Goal: Information Seeking & Learning: Understand process/instructions

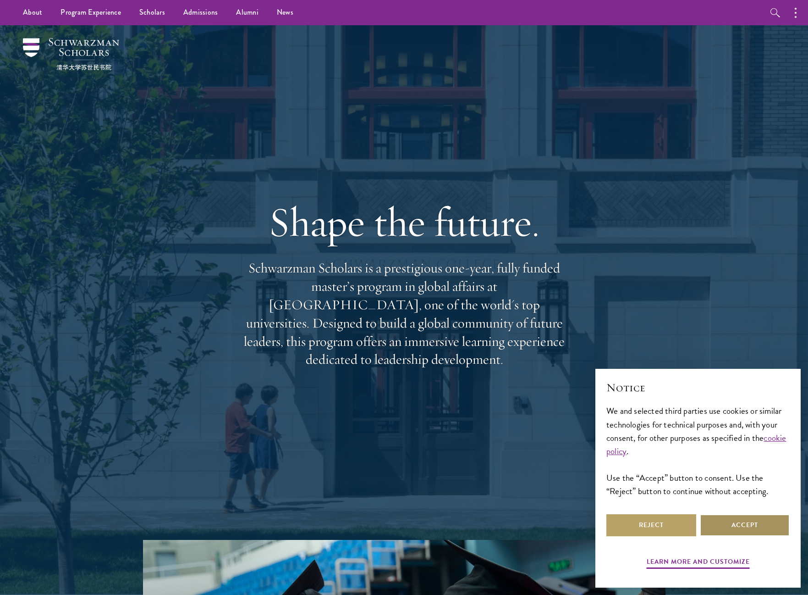
click at [730, 533] on button "Accept" at bounding box center [745, 525] width 90 height 22
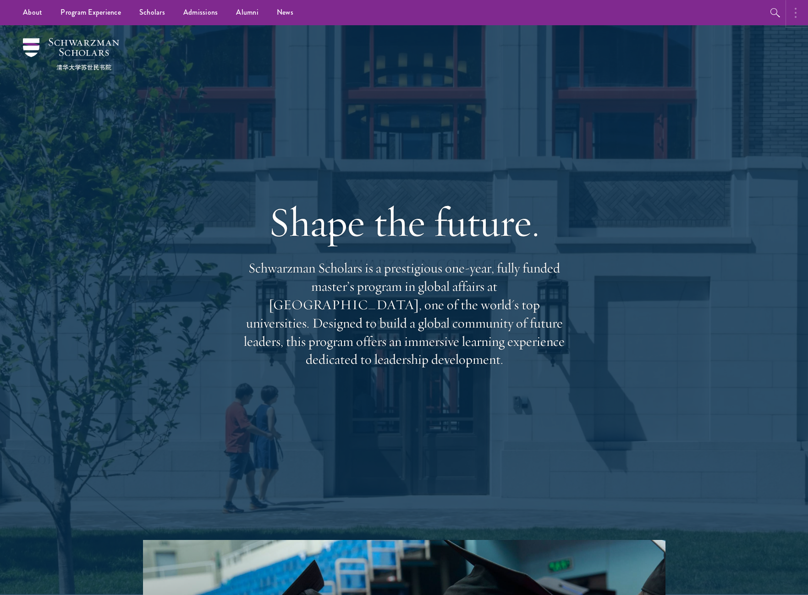
click at [798, 15] on button "button" at bounding box center [798, 12] width 20 height 25
click at [697, 9] on circle "button" at bounding box center [697, 9] width 2 height 2
click at [237, 13] on link "Alumni" at bounding box center [247, 12] width 41 height 25
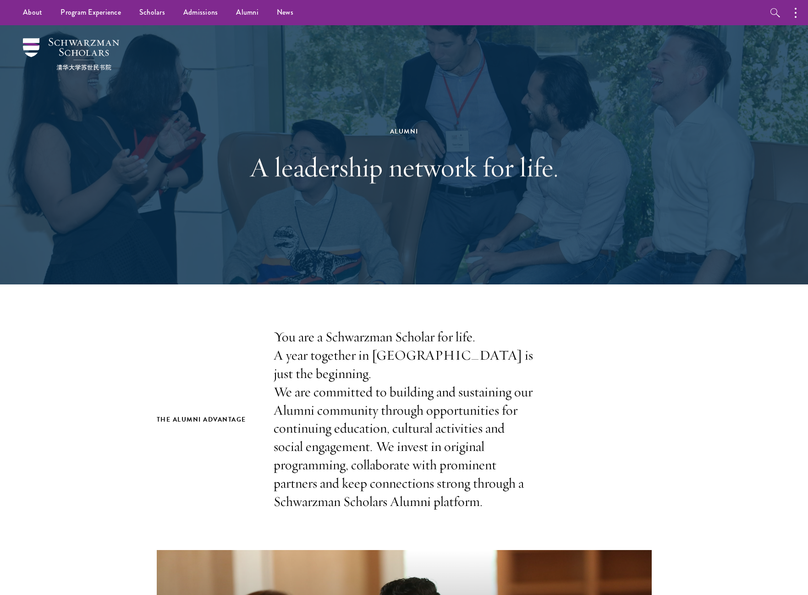
scroll to position [0, 0]
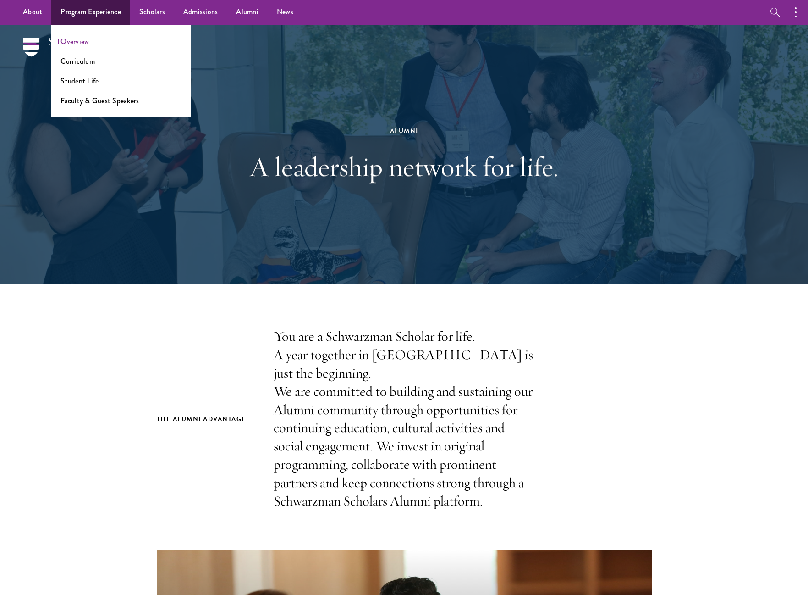
click at [77, 41] on link "Overview" at bounding box center [75, 41] width 28 height 11
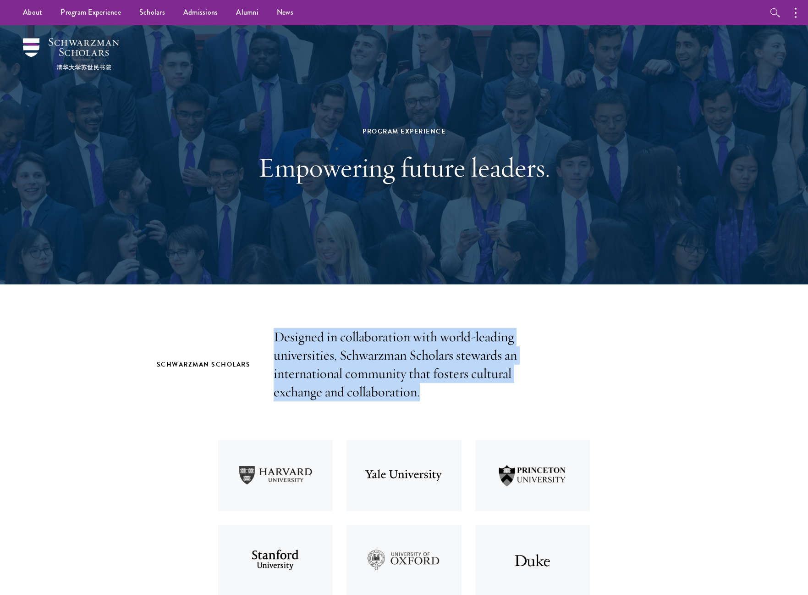
drag, startPoint x: 275, startPoint y: 335, endPoint x: 496, endPoint y: 398, distance: 229.8
click at [496, 398] on div "Schwarzman Scholars Designed in collaboration with world-leading universities, …" at bounding box center [404, 364] width 495 height 73
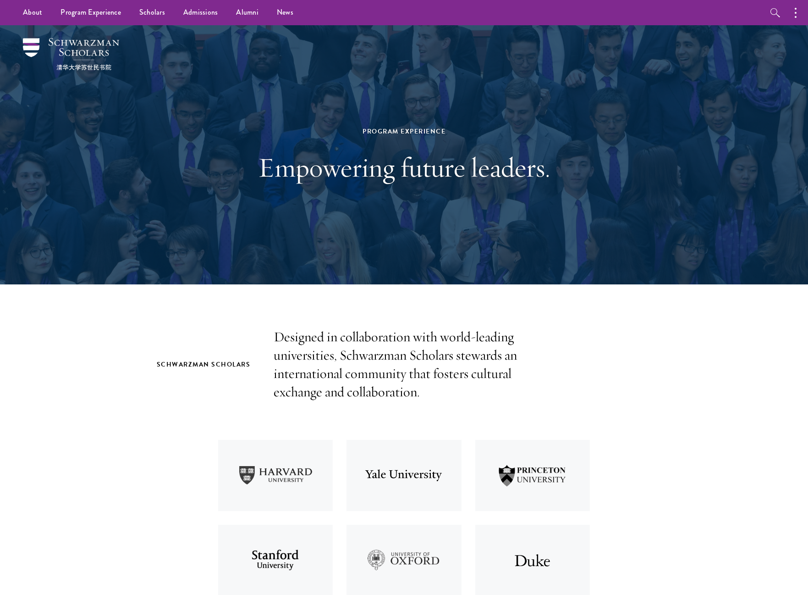
click at [435, 389] on p "Designed in collaboration with world-leading universities, Schwarzman Scholars …" at bounding box center [404, 364] width 261 height 73
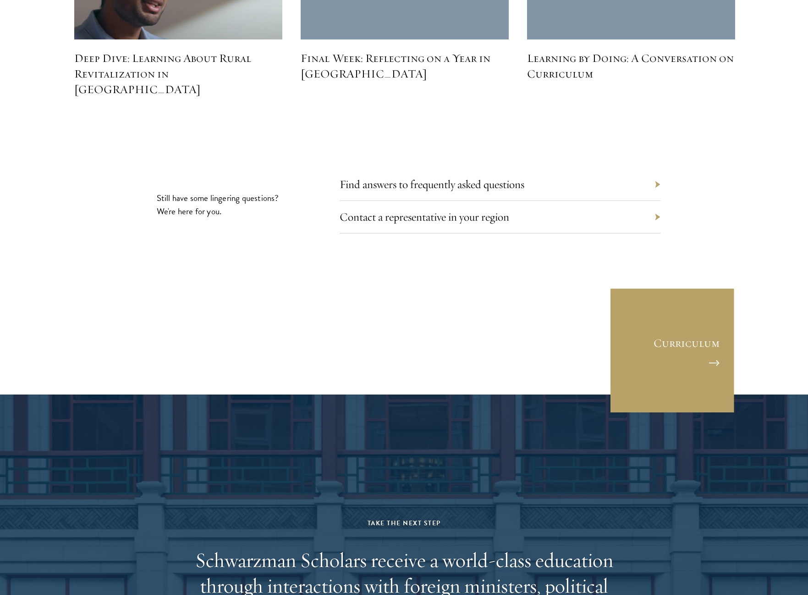
scroll to position [4224, 0]
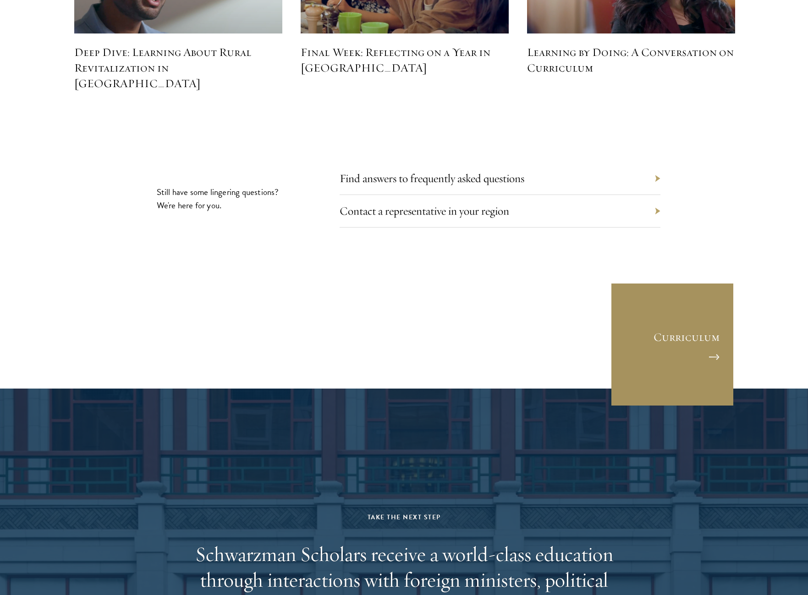
click at [628, 282] on link "Curriculum" at bounding box center [673, 344] width 124 height 124
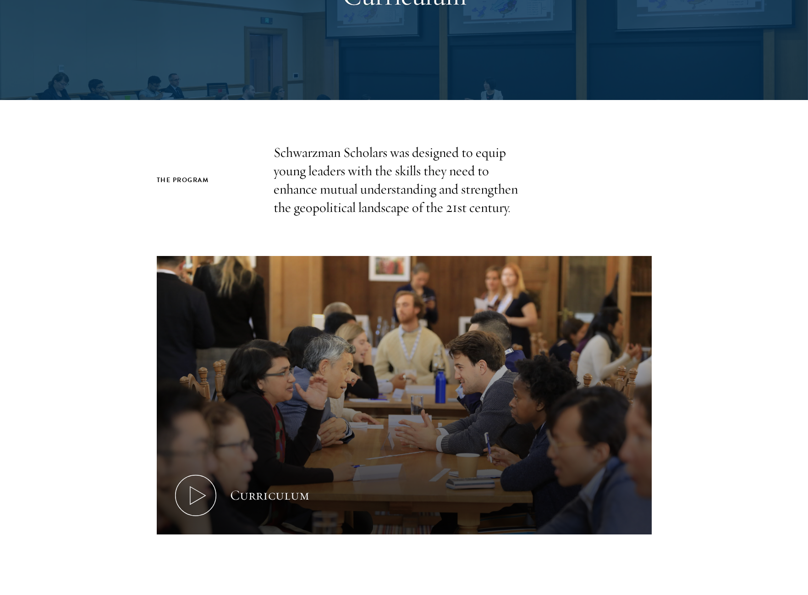
scroll to position [137, 0]
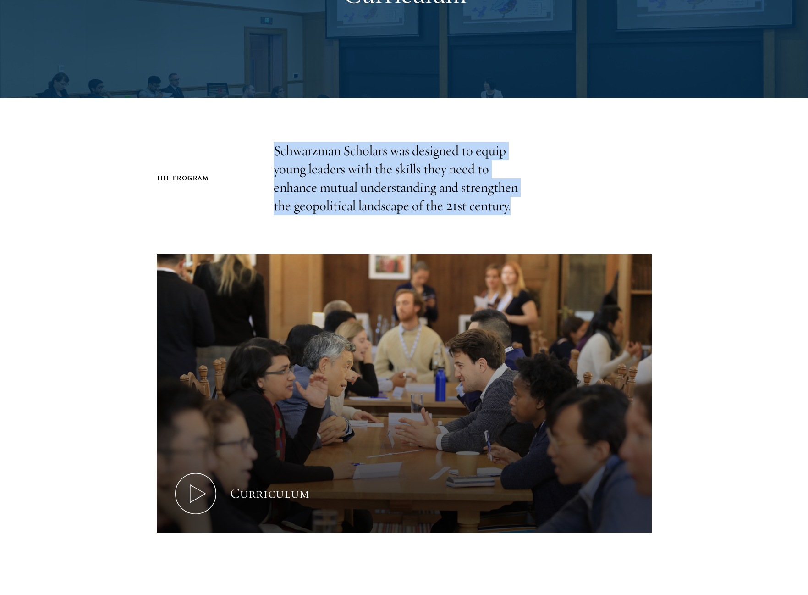
drag, startPoint x: 276, startPoint y: 153, endPoint x: 513, endPoint y: 215, distance: 244.8
click at [513, 215] on div "The Program Schwarzman Scholars was designed to equip young leaders with the sk…" at bounding box center [404, 365] width 808 height 447
click at [428, 213] on p "Schwarzman Scholars was designed to equip young leaders with the skills they ne…" at bounding box center [404, 178] width 261 height 73
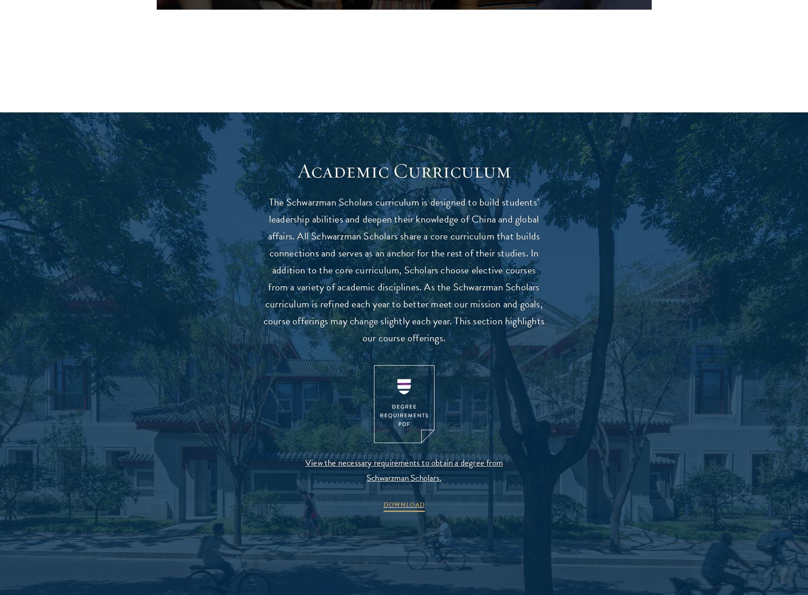
scroll to position [685, 0]
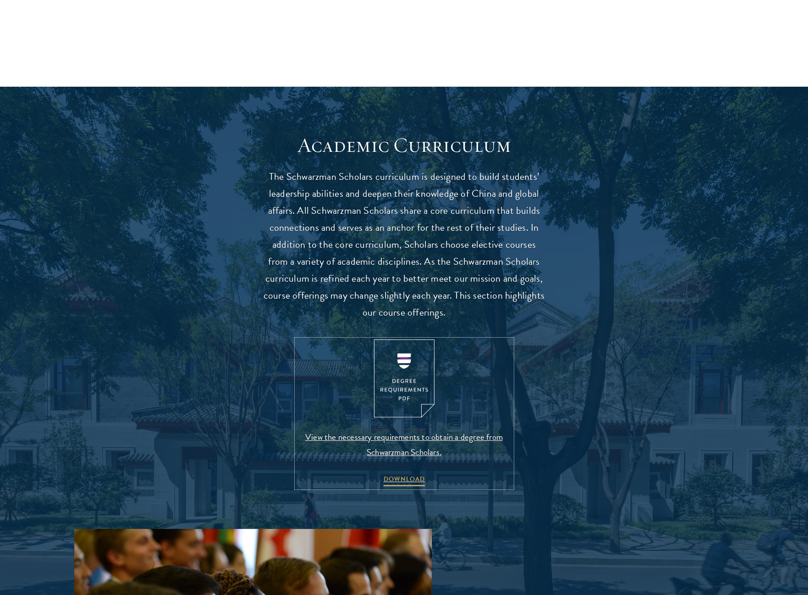
click at [403, 374] on img at bounding box center [404, 378] width 61 height 78
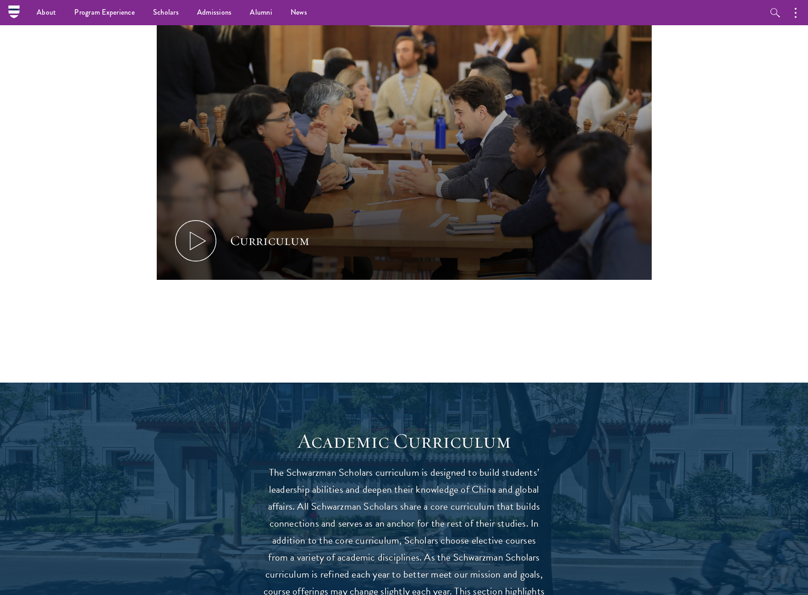
scroll to position [194, 0]
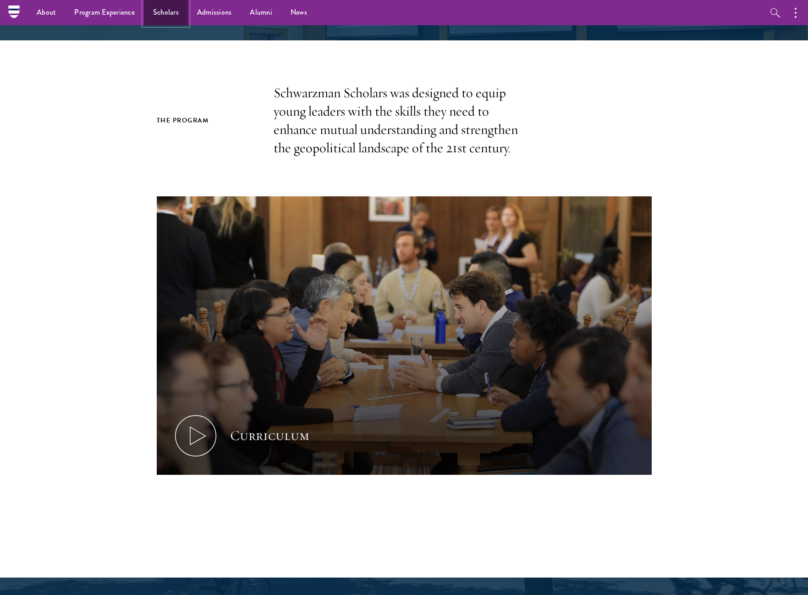
click at [155, 15] on link "Scholars" at bounding box center [166, 12] width 44 height 25
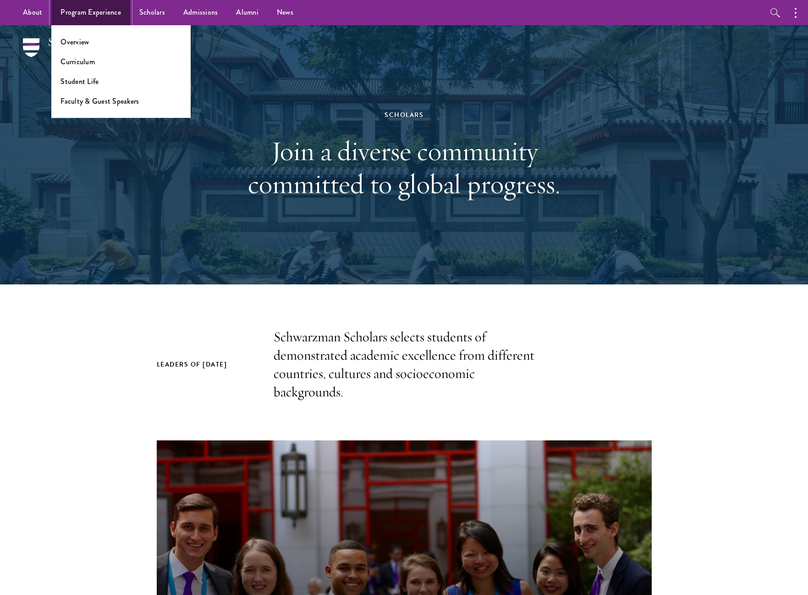
click at [81, 16] on link "Program Experience" at bounding box center [90, 12] width 79 height 25
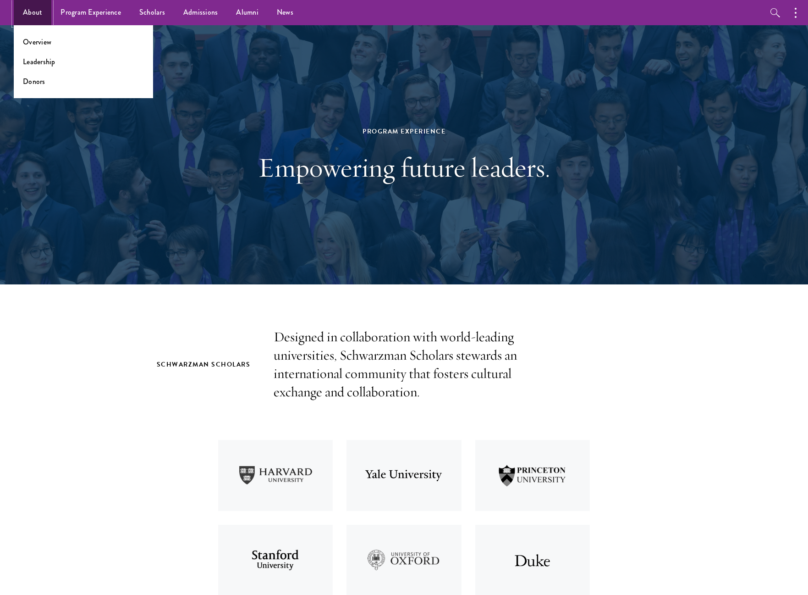
click at [29, 11] on link "About" at bounding box center [33, 12] width 38 height 25
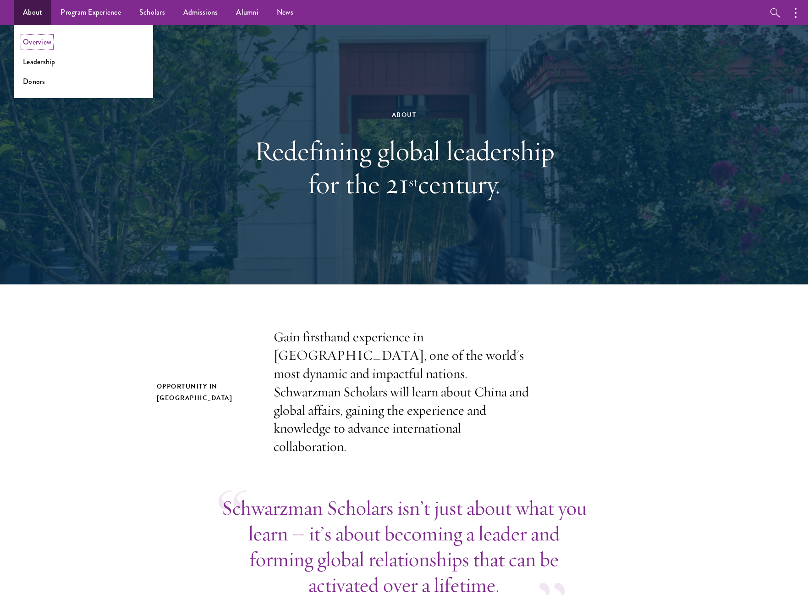
click at [38, 41] on link "Overview" at bounding box center [37, 42] width 28 height 11
click at [28, 14] on link "About" at bounding box center [33, 12] width 38 height 25
click at [36, 62] on link "Leadership" at bounding box center [39, 61] width 33 height 11
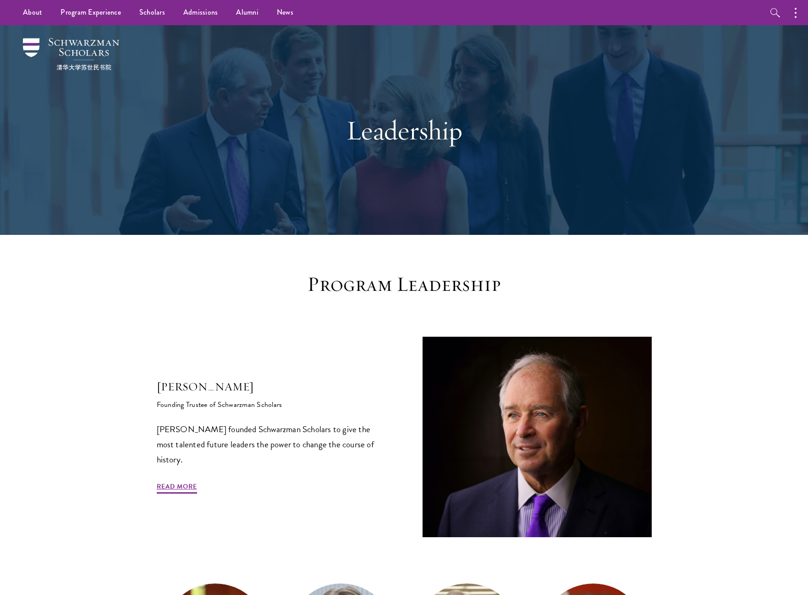
drag, startPoint x: 151, startPoint y: 387, endPoint x: 345, endPoint y: 454, distance: 205.3
click at [300, 458] on p "Stephen A. Schwarzman founded Schwarzman Scholars to give the most talented fut…" at bounding box center [271, 443] width 229 height 45
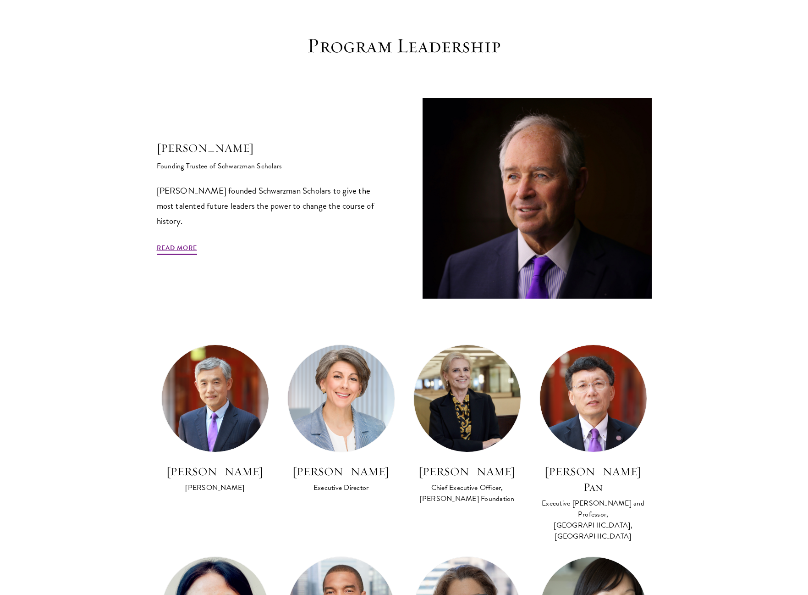
scroll to position [240, 0]
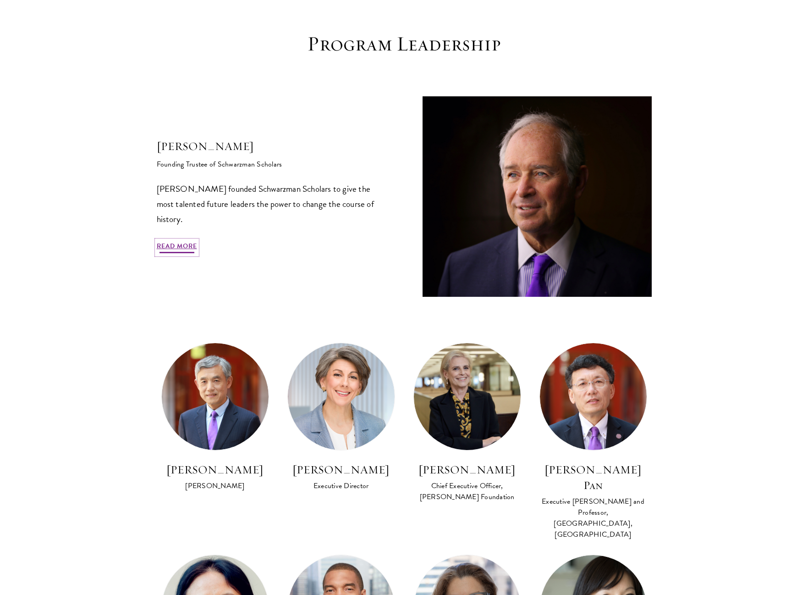
click at [180, 247] on link "Read More" at bounding box center [177, 247] width 40 height 14
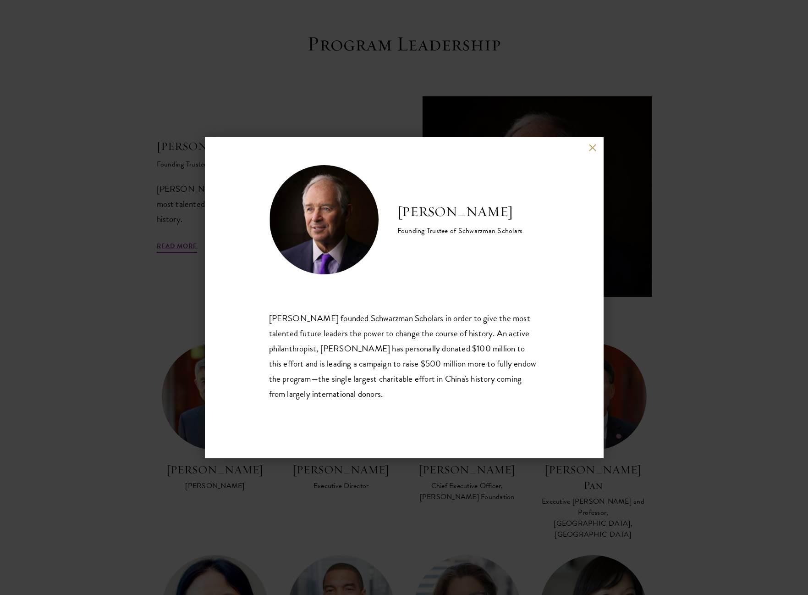
drag, startPoint x: 267, startPoint y: 320, endPoint x: 460, endPoint y: 397, distance: 208.0
click at [460, 397] on div "Stephen A. Schwarzman Founding Trustee of Schwarzman Scholars Stephen A. Schwar…" at bounding box center [404, 297] width 399 height 321
click at [316, 394] on div "Stephen A. Schwarzman founded Schwarzman Scholars in order to give the most tal…" at bounding box center [404, 355] width 270 height 91
click at [733, 321] on div "Stephen A. Schwarzman Founding Trustee of Schwarzman Scholars Stephen A. Schwar…" at bounding box center [404, 297] width 808 height 595
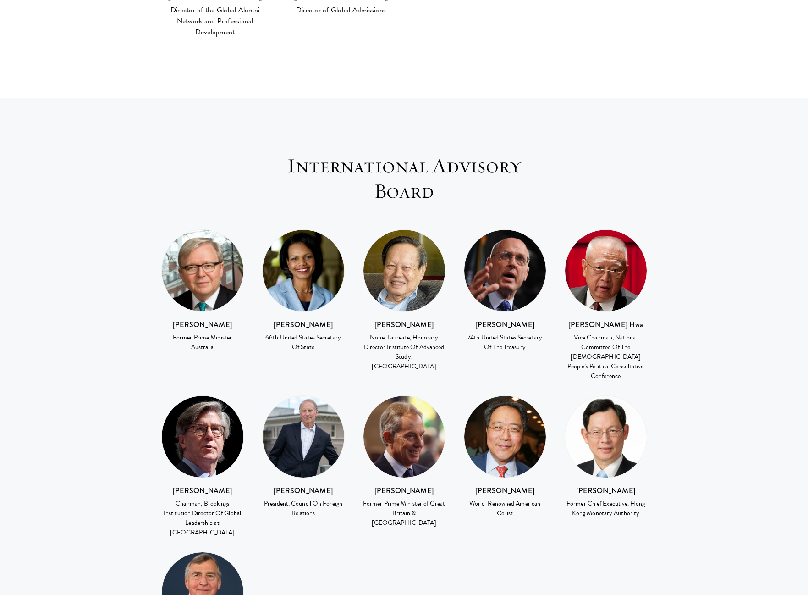
scroll to position [1140, 0]
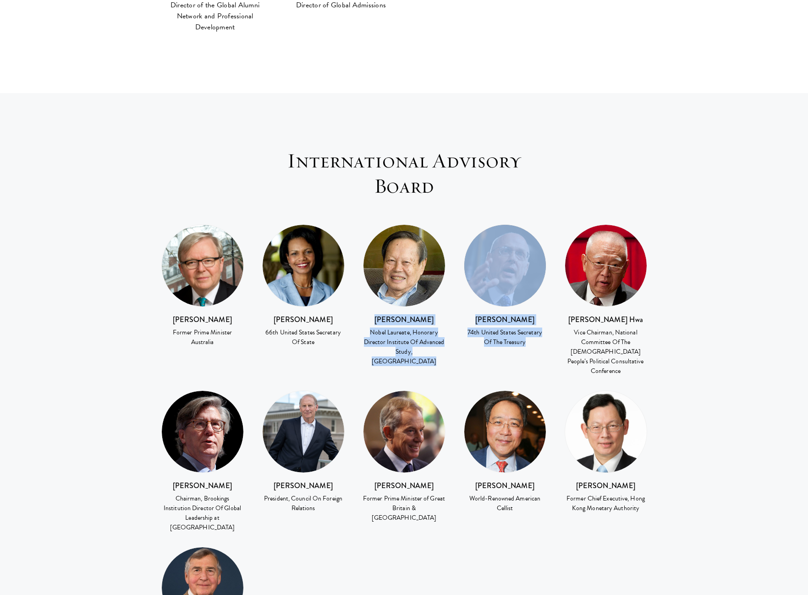
drag, startPoint x: 378, startPoint y: 281, endPoint x: 518, endPoint y: 326, distance: 147.4
click at [518, 326] on div "Kevin Rudd Former Prime Minister Australia Condoleezza Rice 66th United States …" at bounding box center [404, 463] width 504 height 479
click at [463, 329] on div "Kevin Rudd Former Prime Minister Australia Condoleezza Rice 66th United States …" at bounding box center [404, 463] width 504 height 479
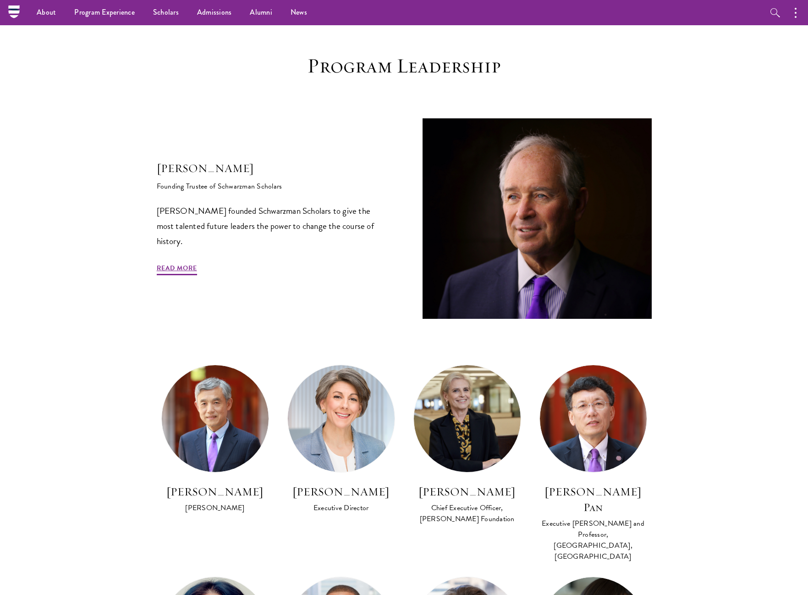
scroll to position [0, 0]
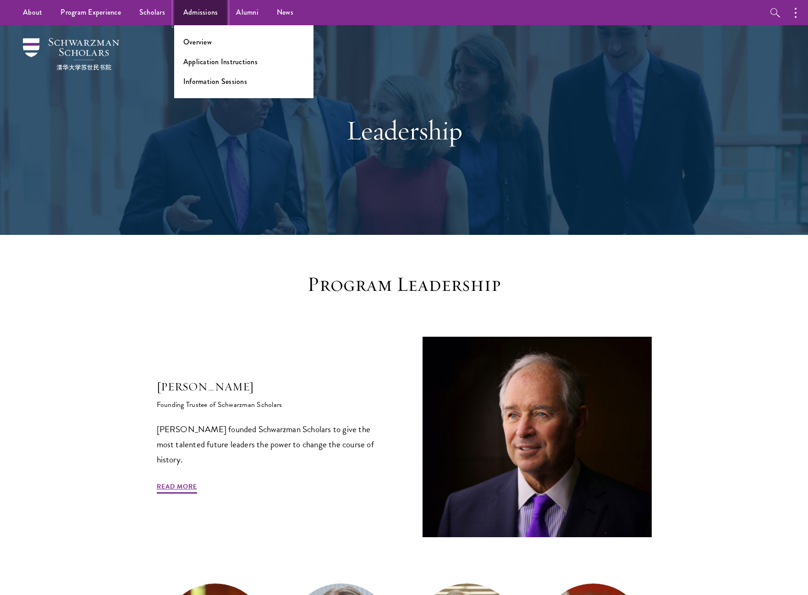
click at [205, 12] on link "Admissions" at bounding box center [200, 12] width 53 height 25
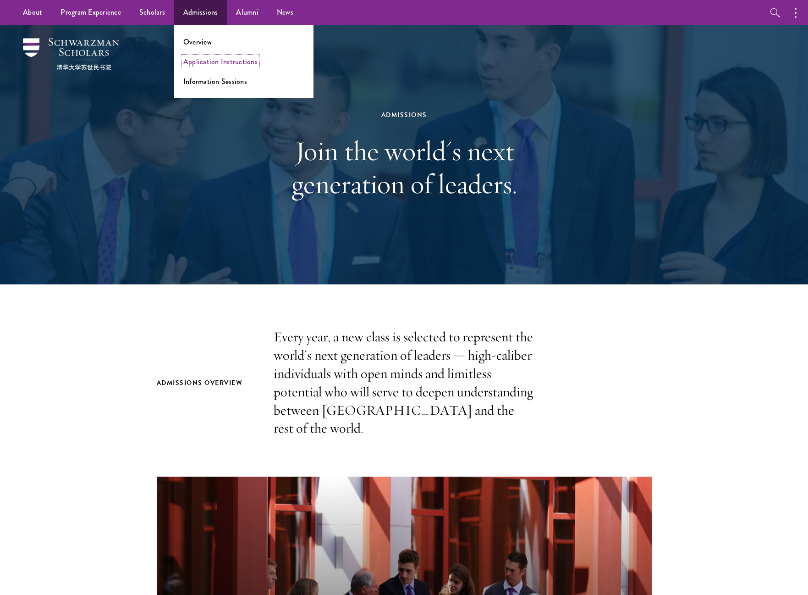
click at [213, 58] on link "Application Instructions" at bounding box center [220, 61] width 74 height 11
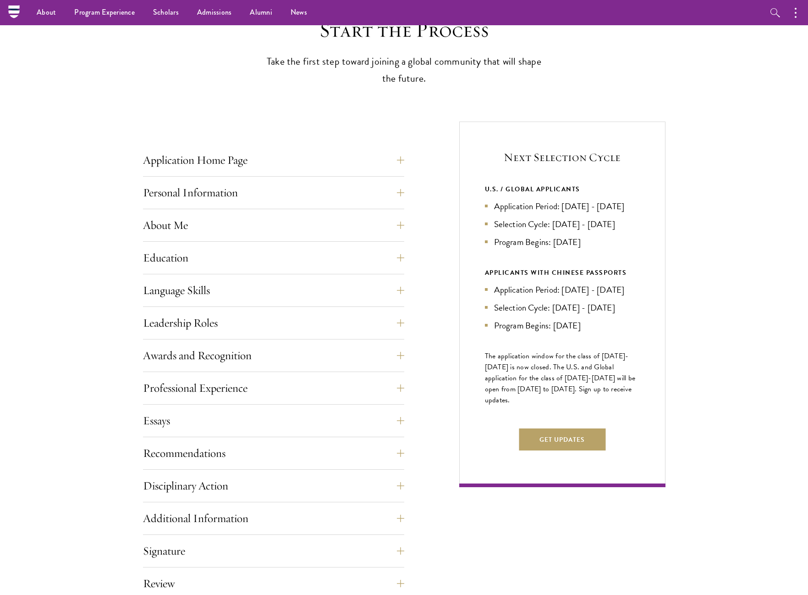
scroll to position [242, 0]
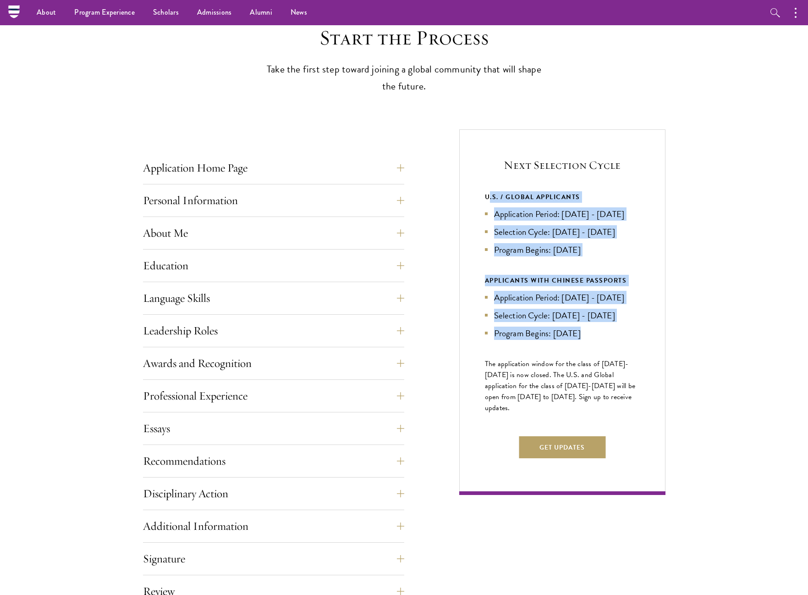
drag, startPoint x: 488, startPoint y: 195, endPoint x: 611, endPoint y: 370, distance: 214.2
click at [611, 370] on div "Next Selection Cycle U.S. / GLOBAL APPLICANTS Application Period: [DATE] - [DAT…" at bounding box center [562, 311] width 206 height 365
click at [582, 340] on li "Program Begins: [DATE]" at bounding box center [562, 332] width 155 height 13
drag, startPoint x: 480, startPoint y: 195, endPoint x: 639, endPoint y: 368, distance: 234.3
click at [639, 368] on div "Next Selection Cycle U.S. / GLOBAL APPLICANTS Application Period: [DATE] - [DAT…" at bounding box center [562, 311] width 206 height 365
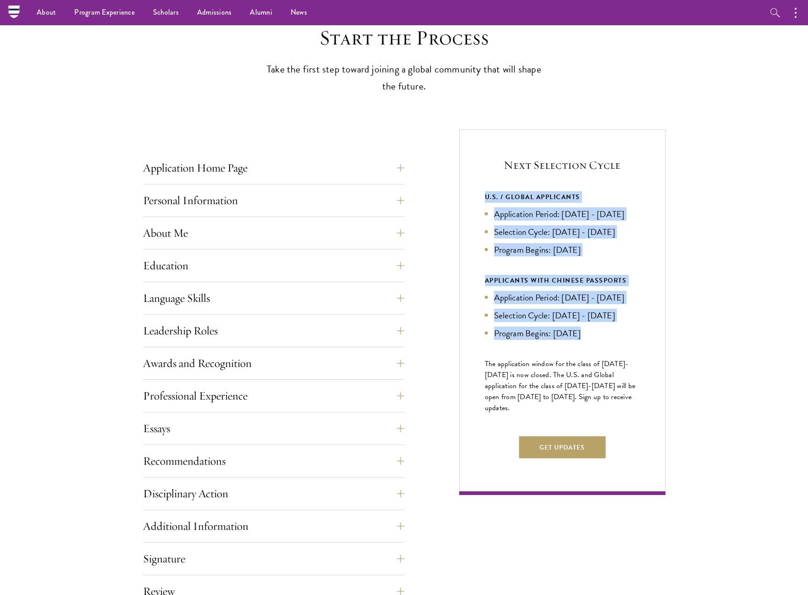
click at [628, 369] on div "Next Selection Cycle U.S. / GLOBAL APPLICANTS Application Period: [DATE] - [DAT…" at bounding box center [562, 311] width 206 height 365
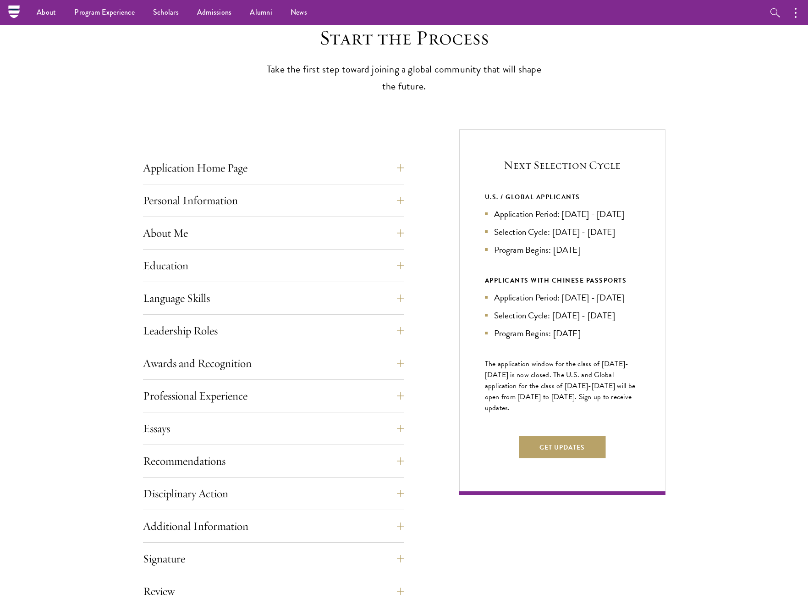
drag, startPoint x: 567, startPoint y: 310, endPoint x: 608, endPoint y: 324, distance: 43.5
click at [608, 304] on li "Application Period: [DATE] - [DATE]" at bounding box center [562, 297] width 155 height 13
click at [502, 322] on li "Selection Cycle: [DATE] - [DATE]" at bounding box center [562, 315] width 155 height 13
drag, startPoint x: 492, startPoint y: 341, endPoint x: 599, endPoint y: 362, distance: 109.0
click at [599, 340] on ul "Application Period: [DATE] - [DATE] Selection Cycle: [DATE] - [DATE] Program Be…" at bounding box center [562, 315] width 155 height 49
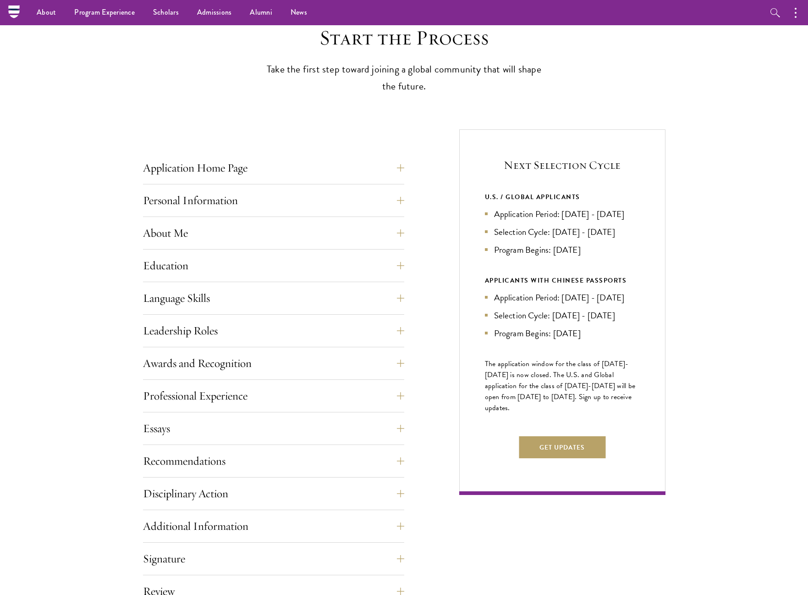
drag, startPoint x: 481, startPoint y: 389, endPoint x: 599, endPoint y: 436, distance: 126.7
click at [599, 436] on div "Next Selection Cycle U.S. / GLOBAL APPLICANTS Application Period: [DATE] - [DAT…" at bounding box center [562, 311] width 206 height 365
click at [534, 413] on span "The application window for the class of [DATE]-[DATE] is now closed. The U.S. a…" at bounding box center [560, 385] width 151 height 55
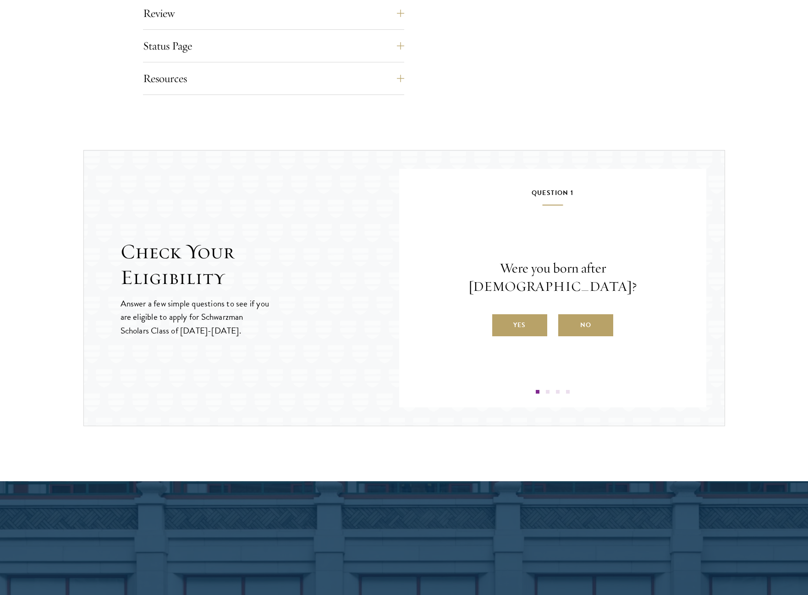
scroll to position [821, 0]
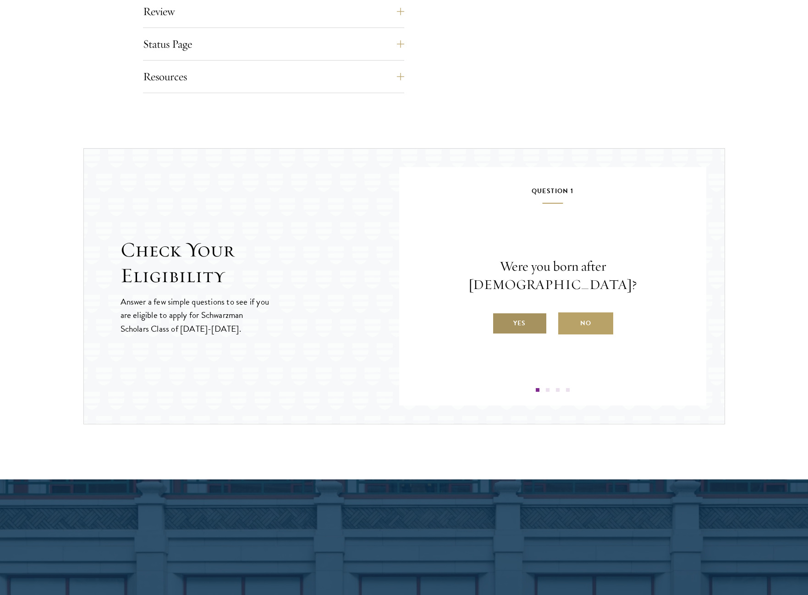
click at [534, 319] on label "Yes" at bounding box center [519, 323] width 55 height 22
click at [501, 319] on input "Yes" at bounding box center [496, 317] width 8 height 8
click at [531, 326] on label "Yes" at bounding box center [519, 323] width 55 height 22
click at [501, 321] on input "Yes" at bounding box center [496, 317] width 8 height 8
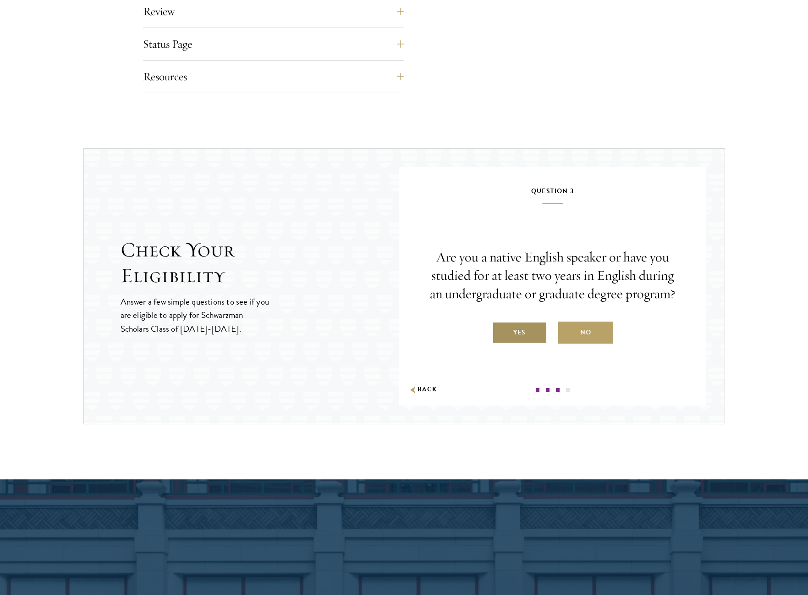
click at [531, 334] on label "Yes" at bounding box center [519, 332] width 55 height 22
click at [501, 331] on input "Yes" at bounding box center [496, 326] width 8 height 8
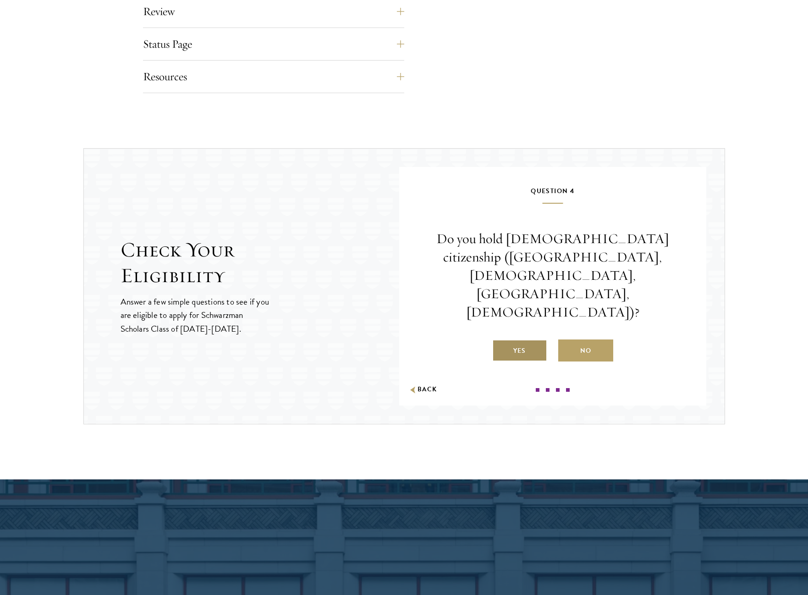
click at [526, 339] on label "Yes" at bounding box center [519, 350] width 55 height 22
click at [501, 341] on input "Yes" at bounding box center [496, 345] width 8 height 8
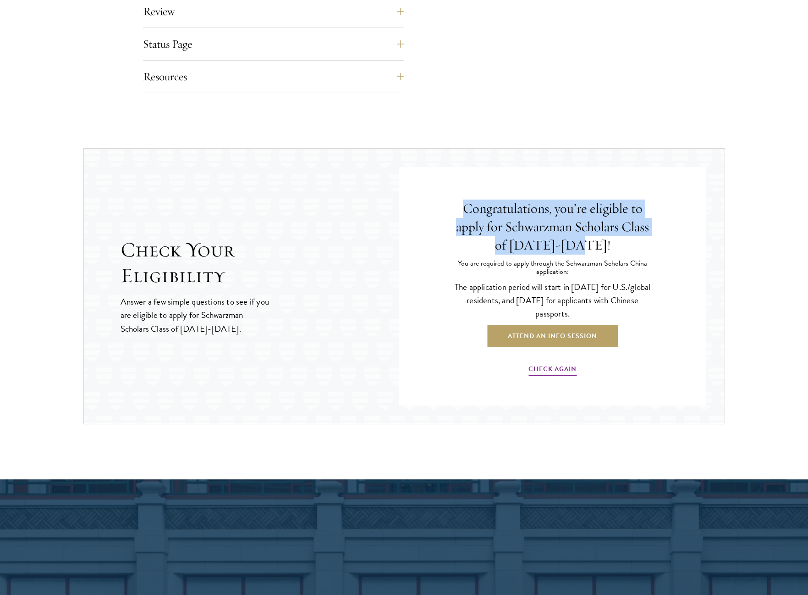
drag, startPoint x: 463, startPoint y: 206, endPoint x: 602, endPoint y: 245, distance: 144.4
click at [602, 245] on h4 "Congratulations, you’re eligible to apply for Schwarzman Scholars Class of [DAT…" at bounding box center [553, 226] width 206 height 55
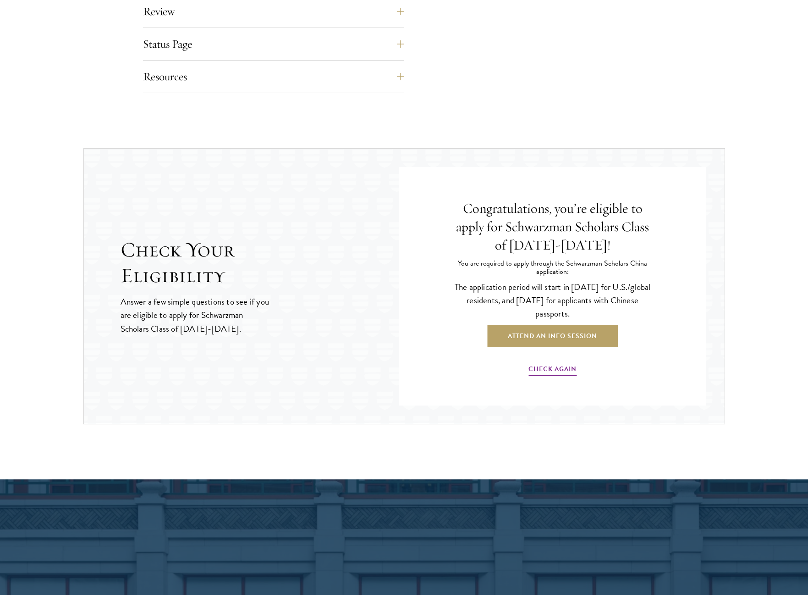
click at [494, 270] on p "You are required to apply through the Schwarzman Scholars China application:" at bounding box center [553, 267] width 206 height 17
drag, startPoint x: 464, startPoint y: 288, endPoint x: 616, endPoint y: 309, distance: 153.1
click at [616, 309] on p "The application period will start in [DATE] for U.S./global residents, and [DAT…" at bounding box center [553, 300] width 206 height 40
click at [662, 313] on div "Congratulations, you’re eligible to apply for Schwarzman Scholars Class of [DAT…" at bounding box center [553, 288] width 252 height 206
